Goal: Transaction & Acquisition: Book appointment/travel/reservation

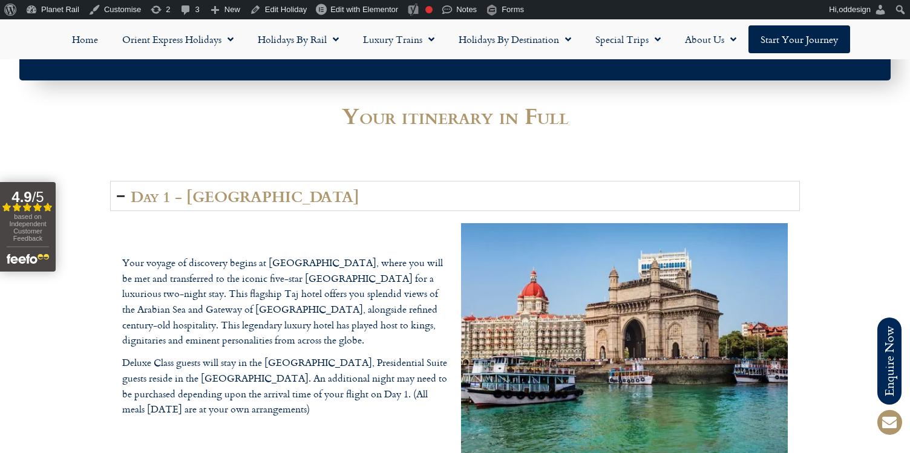
scroll to position [1414, 0]
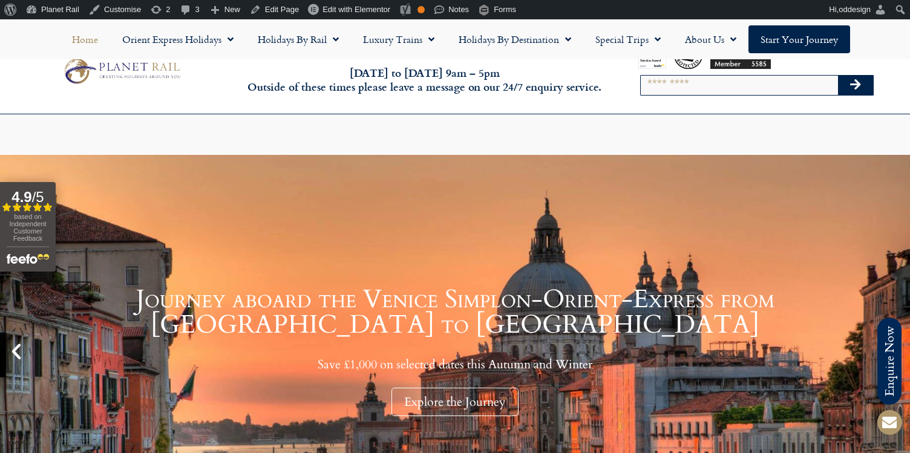
scroll to position [97, 0]
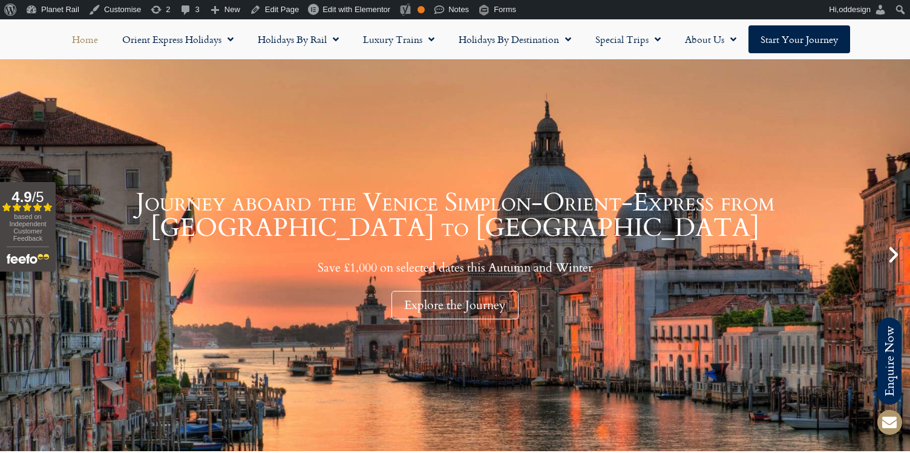
click at [887, 256] on icon "Next slide" at bounding box center [894, 255] width 21 height 21
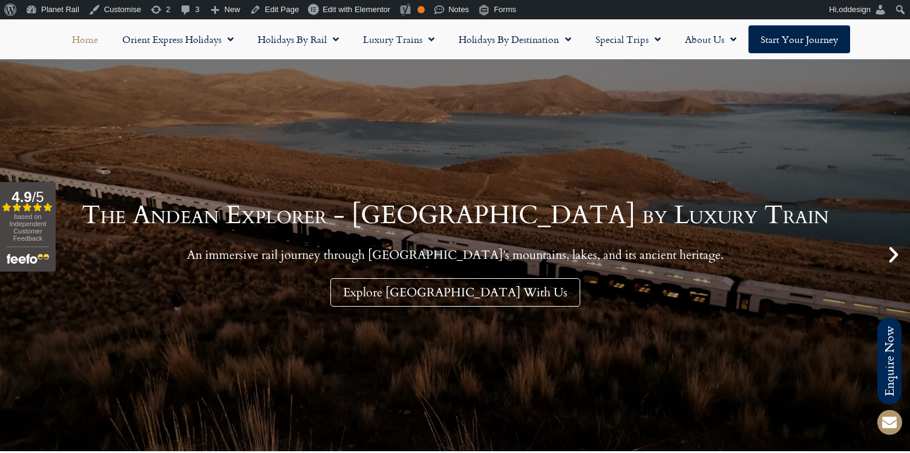
click at [887, 256] on icon "Next slide" at bounding box center [894, 255] width 21 height 21
click at [895, 253] on icon "Next slide" at bounding box center [894, 255] width 21 height 21
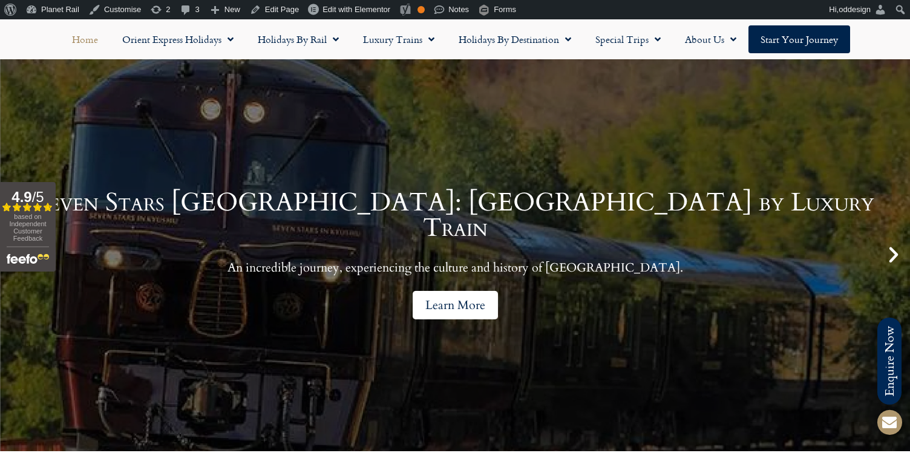
click at [447, 303] on link "Learn More" at bounding box center [455, 305] width 85 height 28
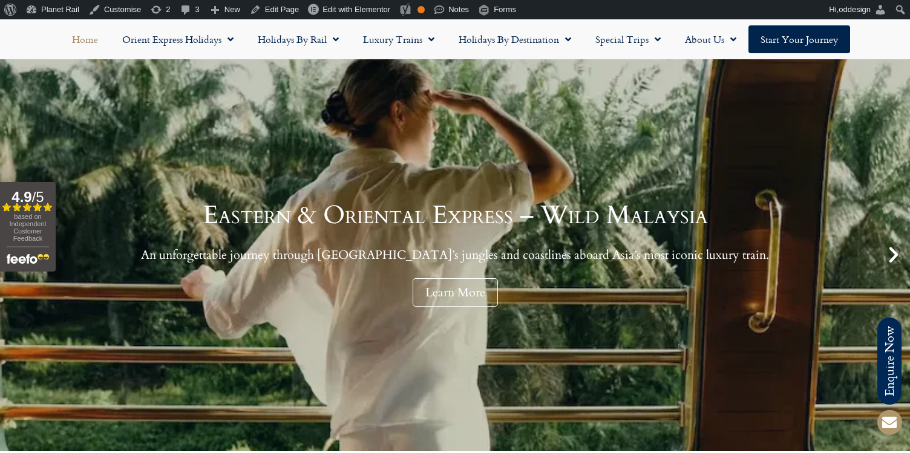
click at [8, 294] on div "Eastern & Oriental Express – Wild Malaysia An unforgettable journey through Mal…" at bounding box center [455, 254] width 910 height 393
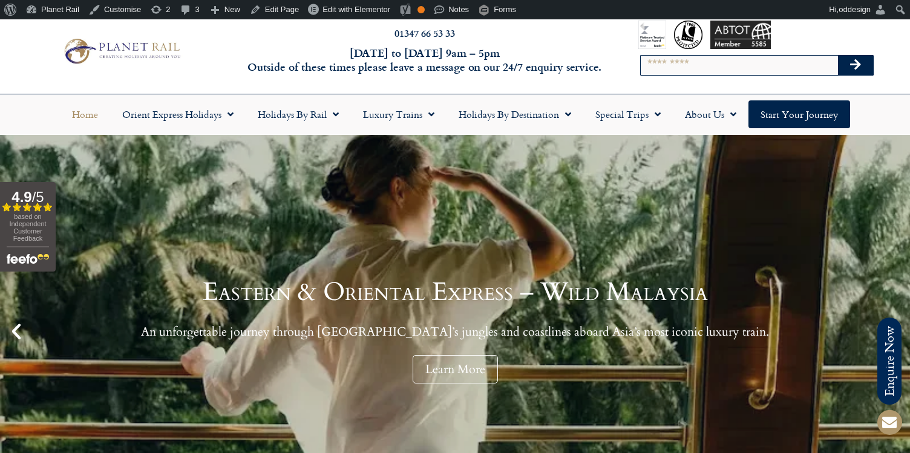
scroll to position [19, 0]
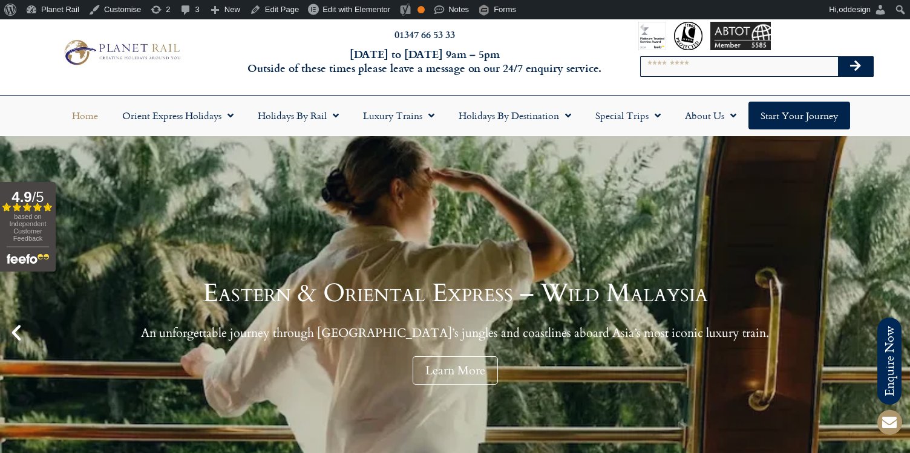
click at [20, 328] on icon "Previous slide" at bounding box center [16, 333] width 21 height 21
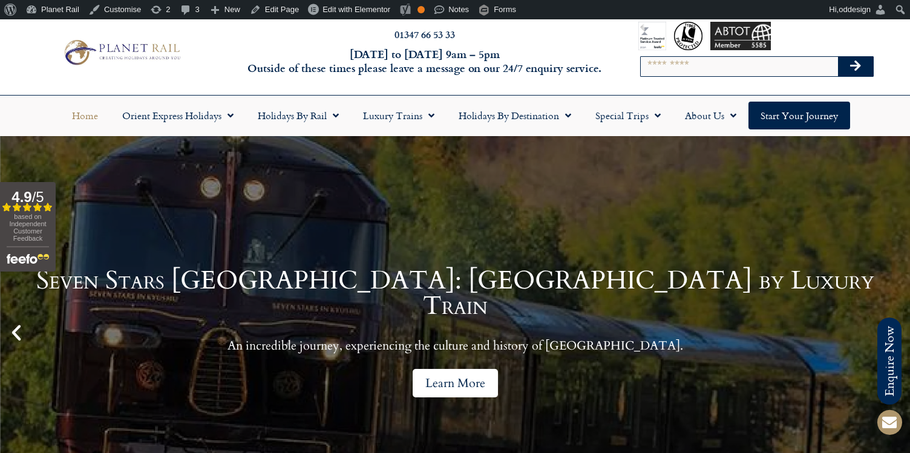
click at [446, 369] on link "Learn More" at bounding box center [455, 383] width 85 height 28
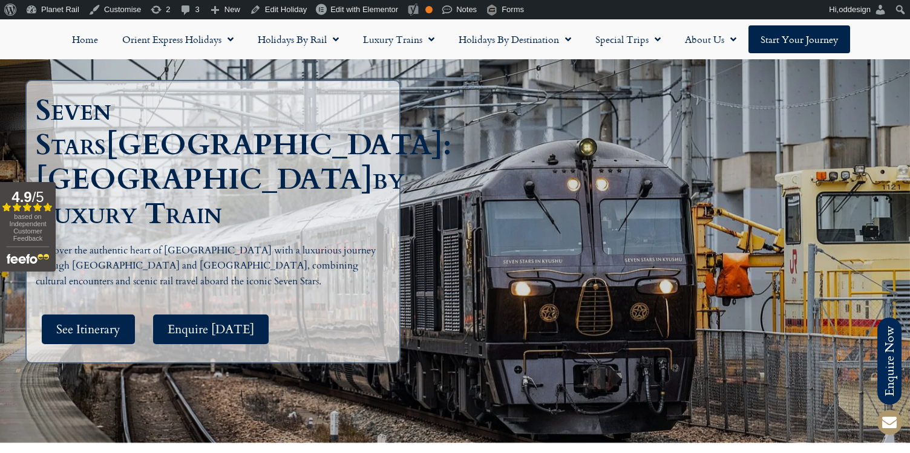
scroll to position [174, 0]
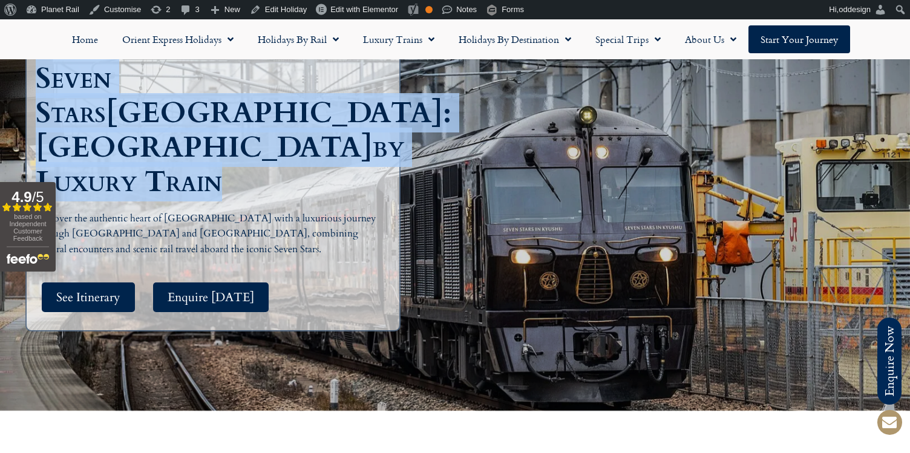
drag, startPoint x: 334, startPoint y: 154, endPoint x: -5, endPoint y: 112, distance: 341.0
click at [0, 112] on html "Planet Rail Online Enquiry Please enter your details below, together with your …" at bounding box center [455, 71] width 910 height 453
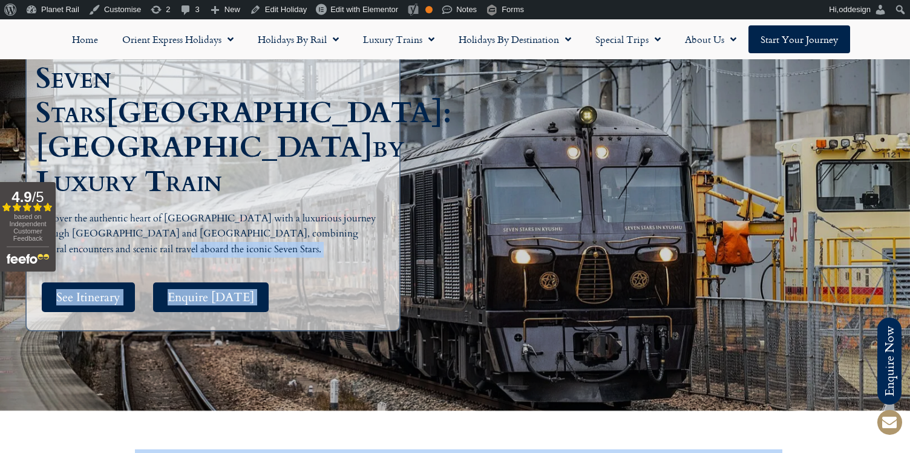
drag, startPoint x: 130, startPoint y: 214, endPoint x: 34, endPoint y: 182, distance: 100.9
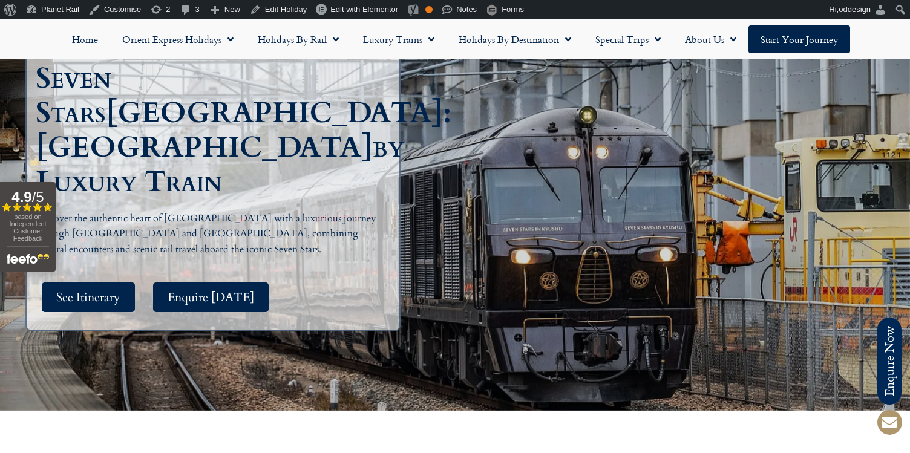
click at [127, 211] on p "Discover the authentic heart of [GEOGRAPHIC_DATA] with a luxurious journey thro…" at bounding box center [208, 234] width 345 height 47
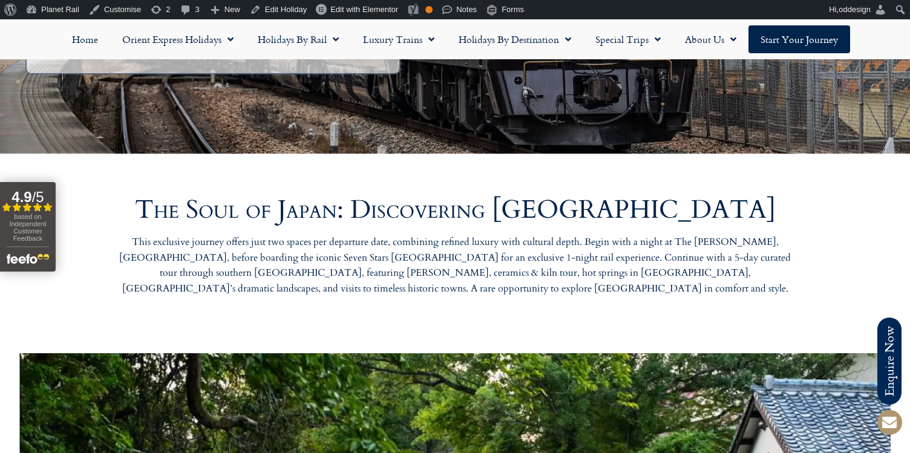
scroll to position [466, 0]
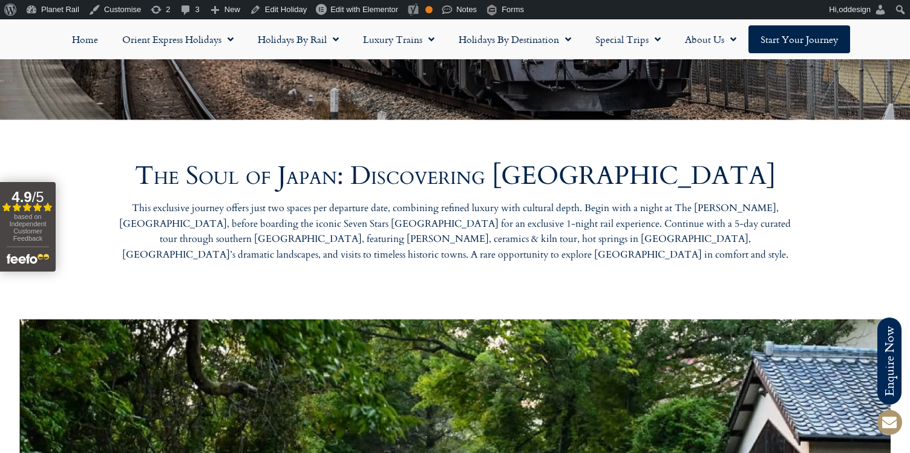
click at [232, 170] on h2 "The Soul of Japan: Discovering [GEOGRAPHIC_DATA]" at bounding box center [455, 175] width 690 height 25
click at [231, 226] on p "This exclusive journey offers just two spaces per departure date, combining ref…" at bounding box center [455, 232] width 690 height 62
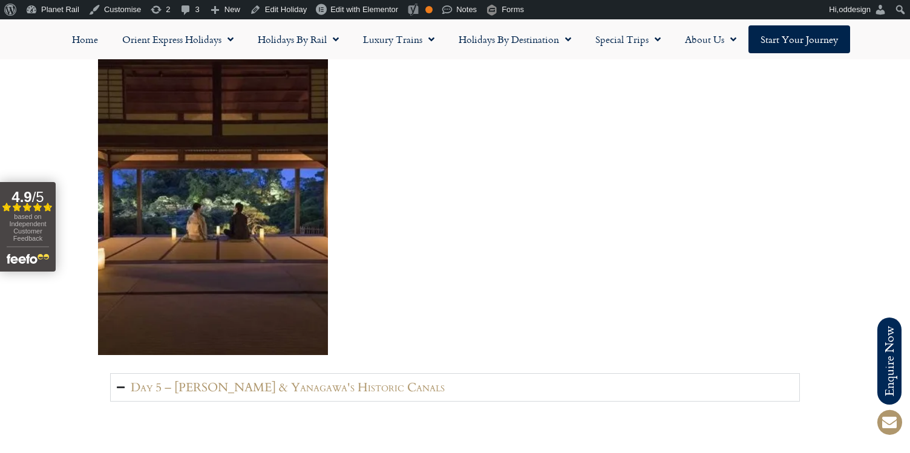
scroll to position [2387, 0]
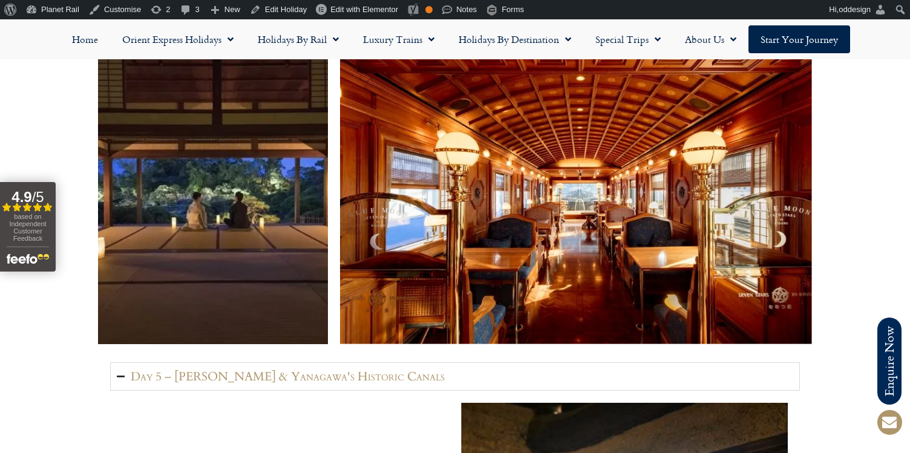
click at [229, 369] on h2 "Day 5 – [PERSON_NAME] & Yanagawa's Historic Canals" at bounding box center [288, 376] width 314 height 15
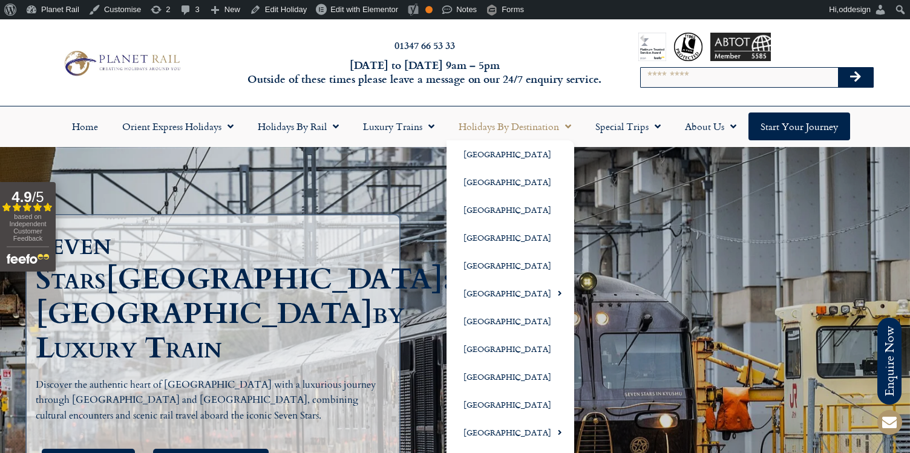
scroll to position [0, 0]
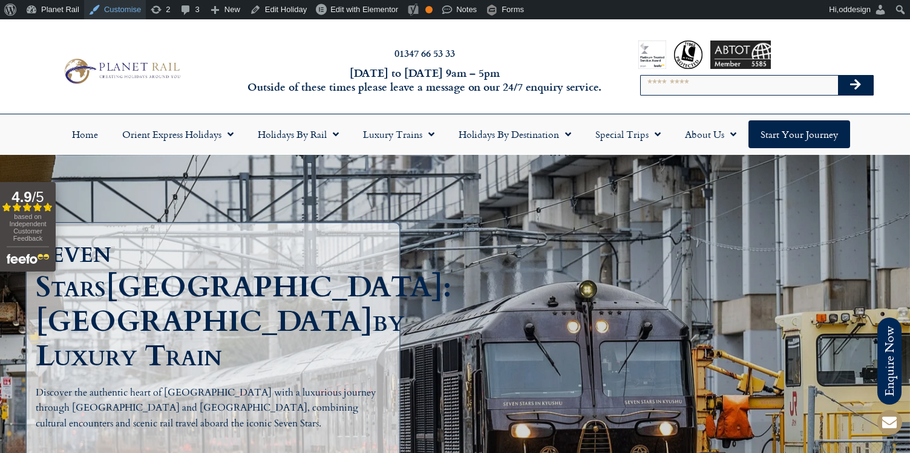
click at [99, 4] on link "Customise" at bounding box center [115, 9] width 62 height 19
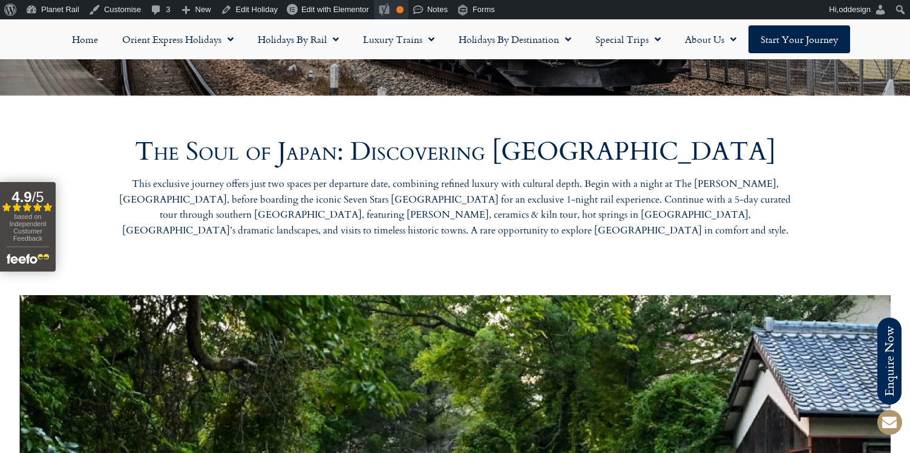
scroll to position [482, 0]
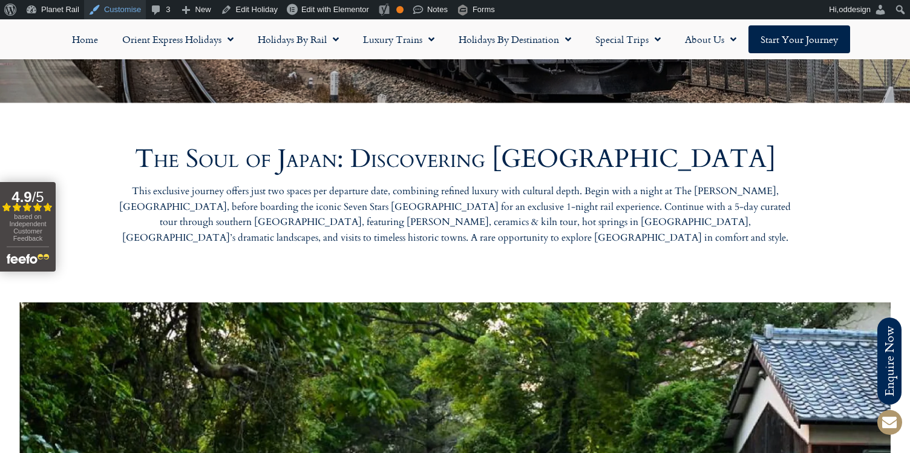
click at [133, 6] on link "Customise" at bounding box center [115, 9] width 62 height 19
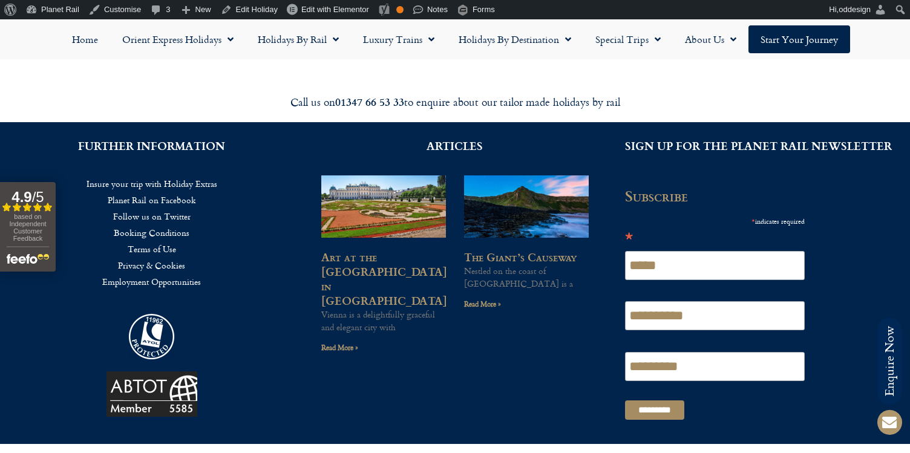
scroll to position [4931, 0]
click at [346, 4] on link "Edit with Elementor" at bounding box center [328, 9] width 91 height 19
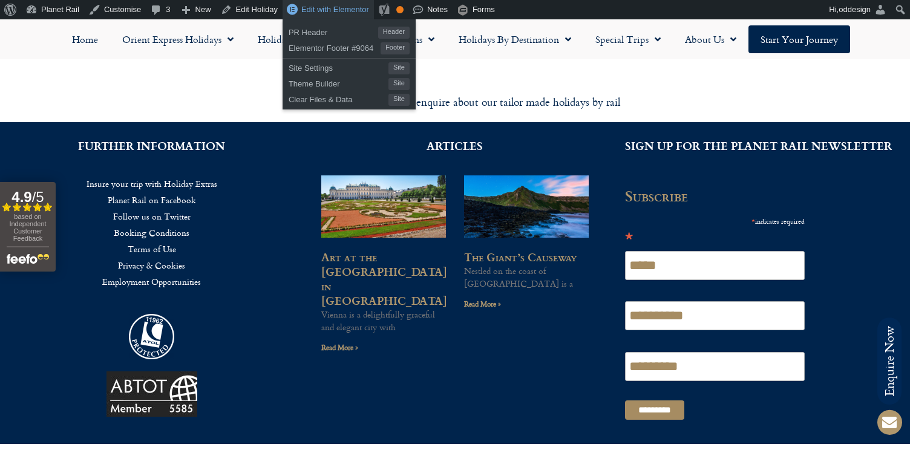
scroll to position [0, 0]
click at [344, 43] on span "Elementor Footer #9064" at bounding box center [335, 47] width 92 height 16
